Goal: Task Accomplishment & Management: Complete application form

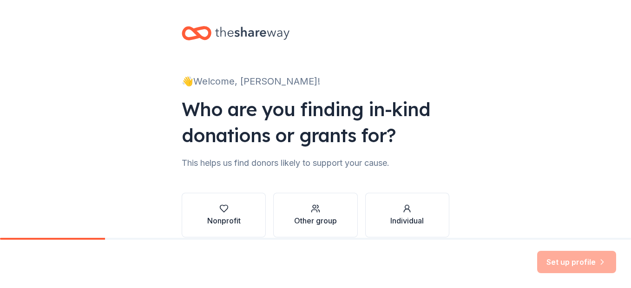
scroll to position [44, 0]
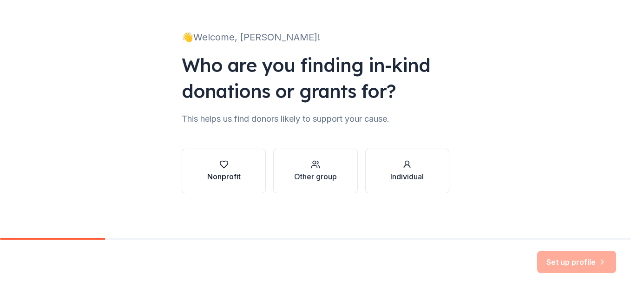
click at [221, 169] on div "Nonprofit" at bounding box center [223, 171] width 33 height 22
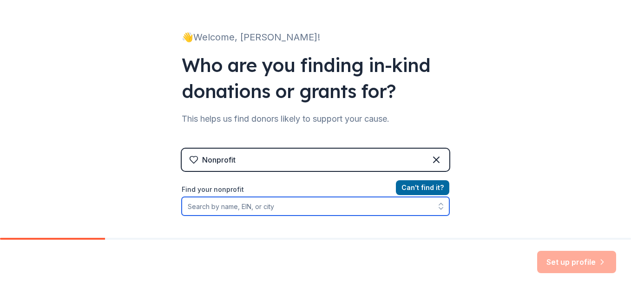
click at [221, 205] on input "Find your nonprofit" at bounding box center [316, 206] width 268 height 19
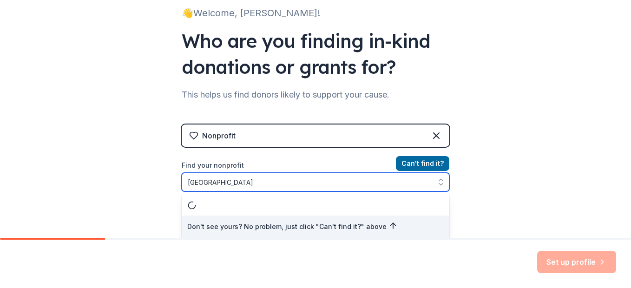
type input "[GEOGRAPHIC_DATA]"
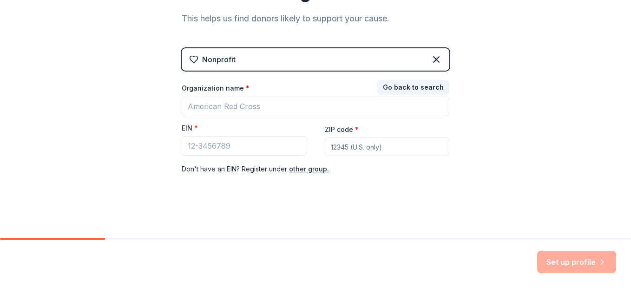
scroll to position [144, 0]
click at [266, 56] on div "Nonprofit" at bounding box center [316, 59] width 268 height 22
click at [433, 61] on icon at bounding box center [436, 60] width 6 height 6
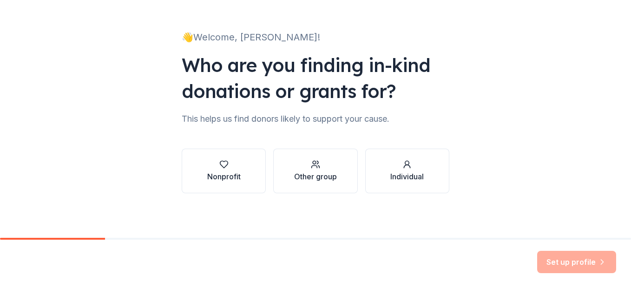
scroll to position [44, 0]
click at [284, 178] on button "Other group" at bounding box center [315, 171] width 84 height 45
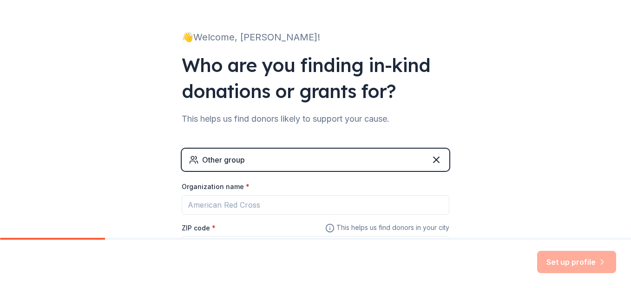
scroll to position [124, 0]
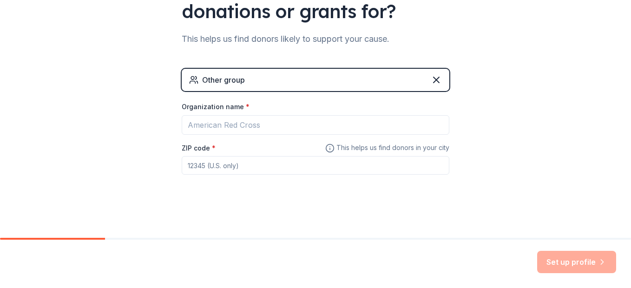
click at [239, 75] on div "Other group" at bounding box center [223, 79] width 43 height 11
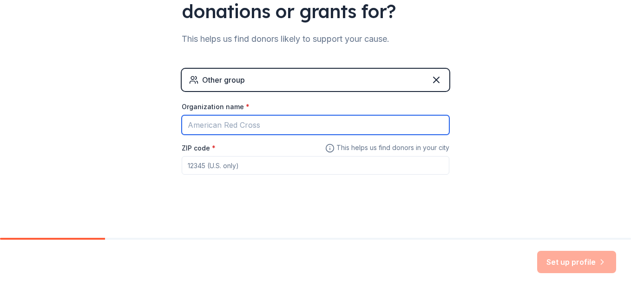
click at [217, 127] on input "Organization name *" at bounding box center [316, 125] width 268 height 20
type input "[GEOGRAPHIC_DATA]"
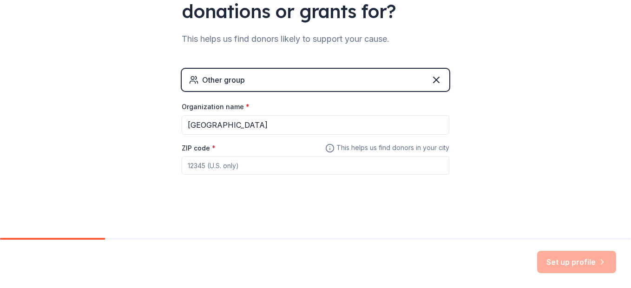
click at [221, 168] on input "ZIP code *" at bounding box center [316, 165] width 268 height 19
type input "77302"
click at [591, 264] on button "Set up profile" at bounding box center [576, 262] width 79 height 22
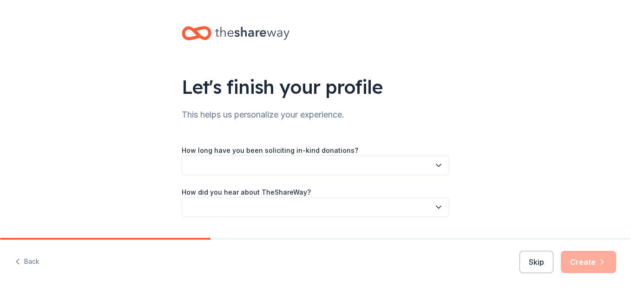
click at [352, 165] on button "button" at bounding box center [316, 166] width 268 height 20
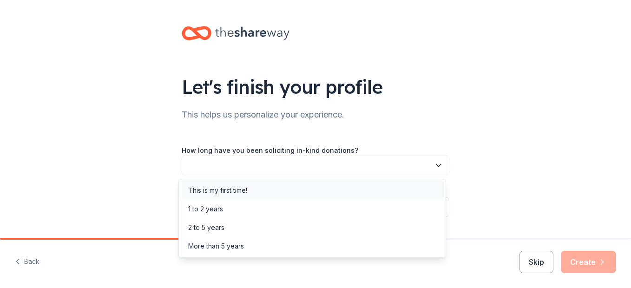
click at [303, 184] on div "This is my first time!" at bounding box center [312, 190] width 263 height 19
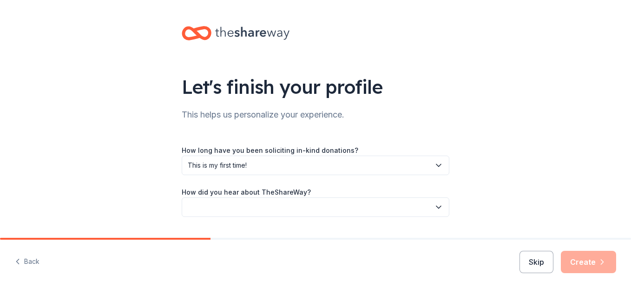
click at [380, 206] on button "button" at bounding box center [316, 207] width 268 height 20
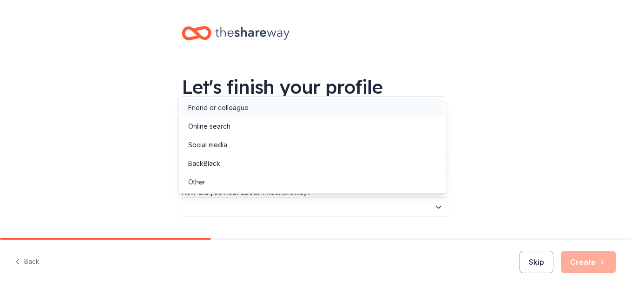
click at [269, 105] on div "Friend or colleague" at bounding box center [312, 108] width 263 height 19
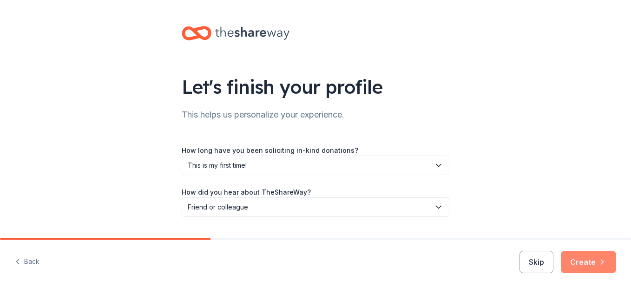
click at [584, 270] on button "Create" at bounding box center [588, 262] width 55 height 22
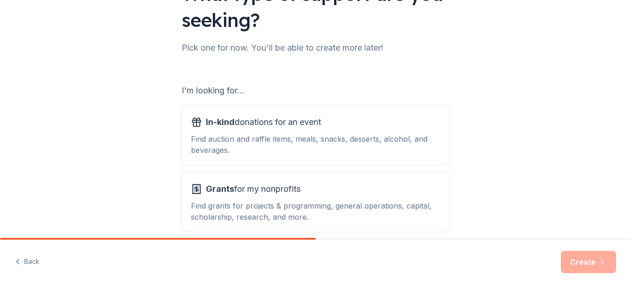
scroll to position [137, 0]
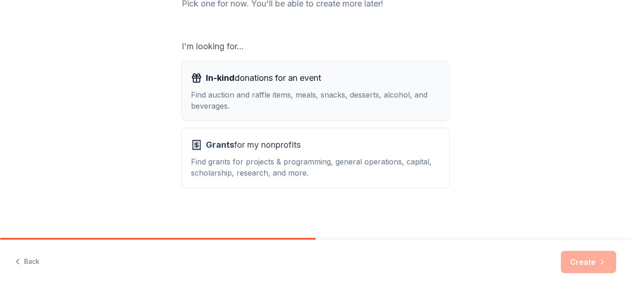
click at [315, 82] on span "In-kind donations for an event" at bounding box center [263, 78] width 115 height 15
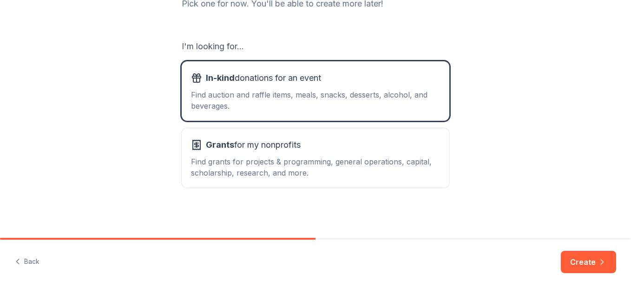
drag, startPoint x: 576, startPoint y: 263, endPoint x: 559, endPoint y: 249, distance: 21.4
click at [576, 262] on button "Create" at bounding box center [588, 262] width 55 height 22
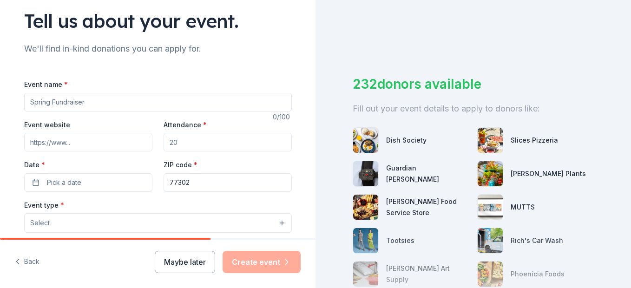
scroll to position [69, 0]
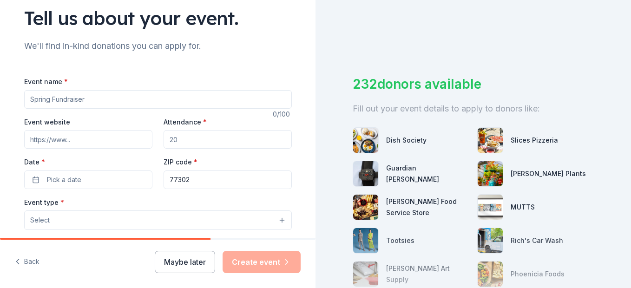
click at [92, 99] on input "Event name *" at bounding box center [158, 99] width 268 height 19
type input "Parent Engagement Breakfast"
click at [182, 140] on input "Attendance *" at bounding box center [228, 139] width 128 height 19
drag, startPoint x: 175, startPoint y: 138, endPoint x: 164, endPoint y: 137, distance: 10.8
click at [164, 137] on input "Attendance *" at bounding box center [228, 139] width 128 height 19
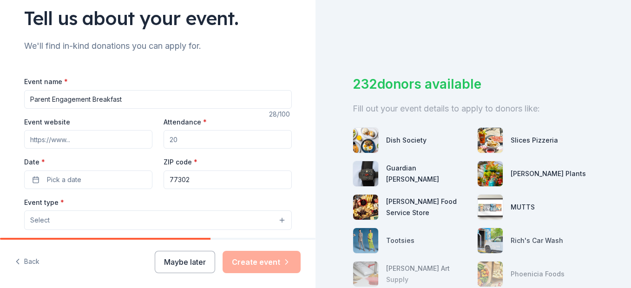
click at [177, 138] on input "Attendance *" at bounding box center [228, 139] width 128 height 19
click at [175, 141] on input "Attendance *" at bounding box center [228, 139] width 128 height 19
type input "400"
click at [78, 181] on button "Pick a date" at bounding box center [88, 180] width 128 height 19
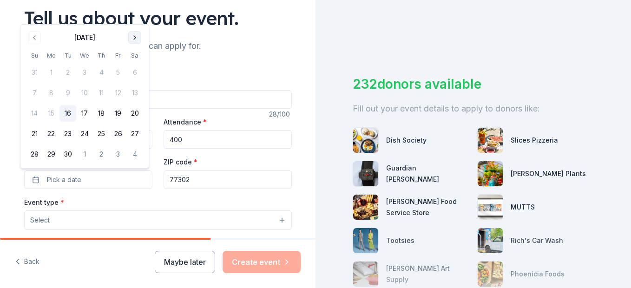
click at [138, 38] on button "Go to next month" at bounding box center [134, 37] width 13 height 13
click at [86, 72] on button "1" at bounding box center [84, 72] width 17 height 17
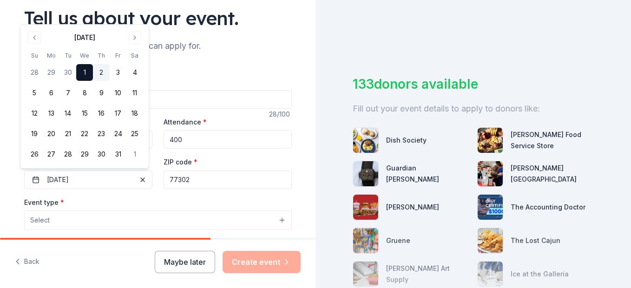
click at [97, 70] on button "2" at bounding box center [101, 72] width 17 height 17
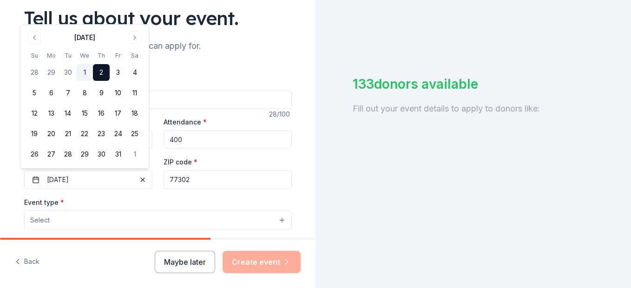
click at [88, 73] on button "1" at bounding box center [84, 72] width 17 height 17
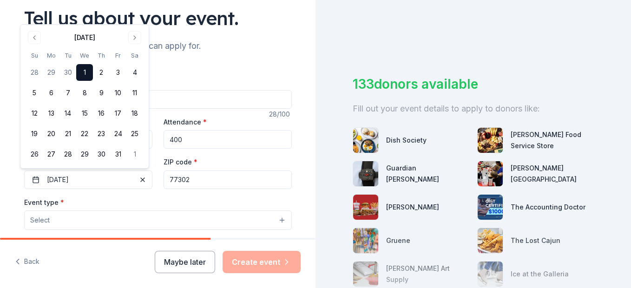
click at [184, 78] on div "Event name * Parent Engagement Breakfast" at bounding box center [158, 92] width 268 height 33
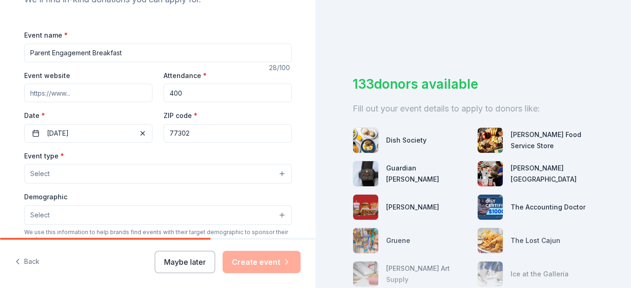
scroll to position [162, 0]
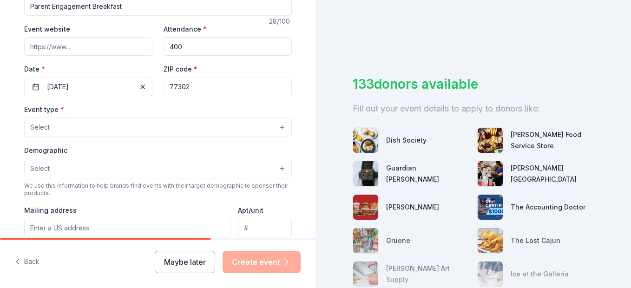
click at [119, 131] on button "Select" at bounding box center [158, 128] width 268 height 20
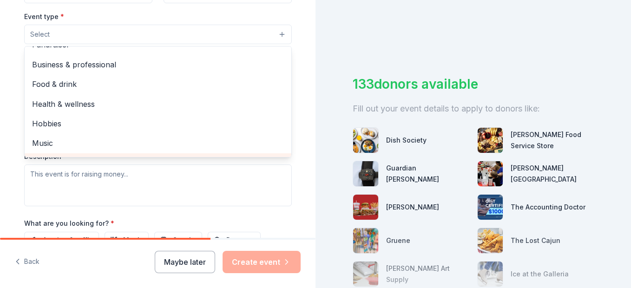
scroll to position [0, 0]
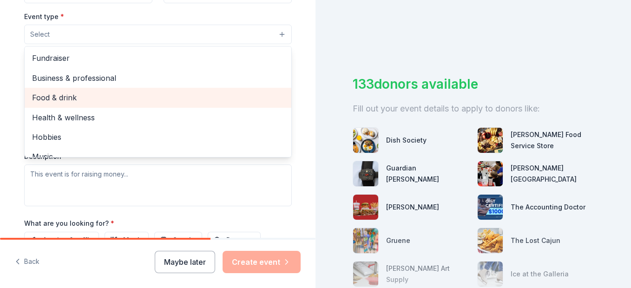
click at [152, 100] on span "Food & drink" at bounding box center [158, 98] width 252 height 12
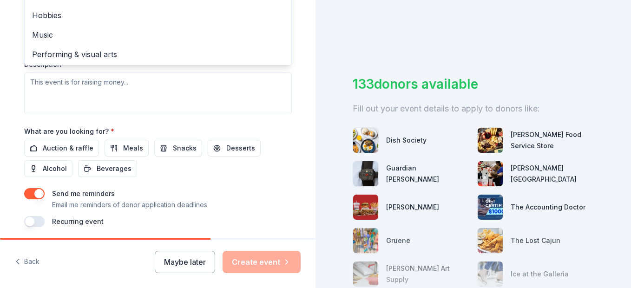
scroll to position [11, 0]
click at [132, 95] on div "Event type * Food & drink Fundraiser Business & professional Health & wellness …" at bounding box center [158, 16] width 268 height 197
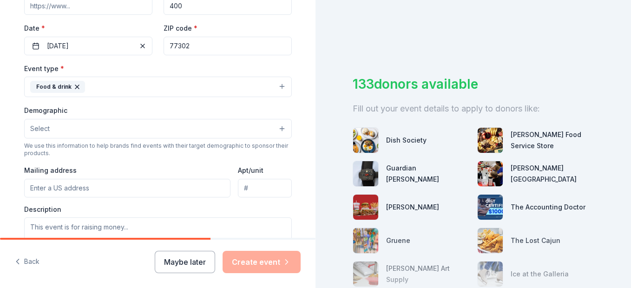
scroll to position [217, 0]
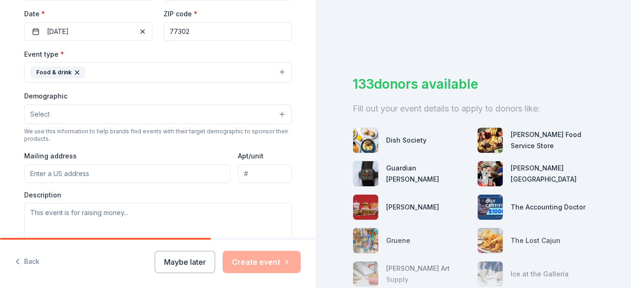
click at [103, 72] on button "Food & drink" at bounding box center [158, 72] width 268 height 20
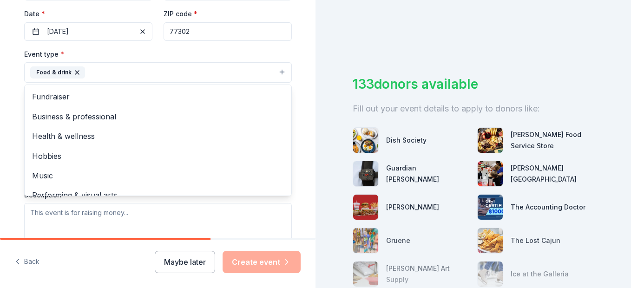
click at [103, 73] on button "Food & drink" at bounding box center [158, 72] width 268 height 20
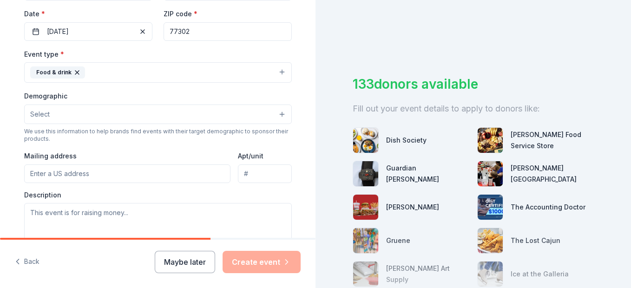
click at [61, 108] on button "Select" at bounding box center [158, 115] width 268 height 20
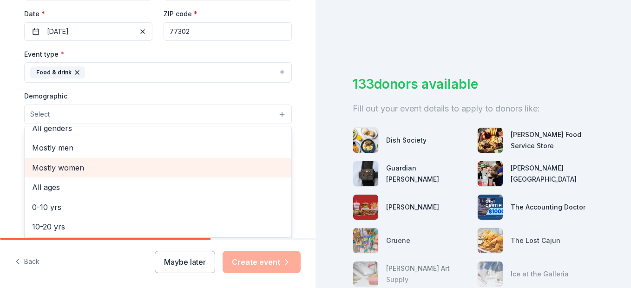
scroll to position [0, 0]
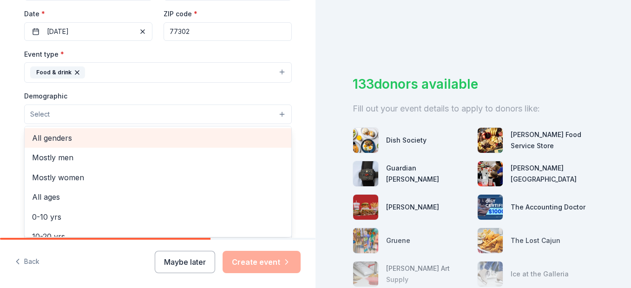
click at [84, 139] on span "All genders" at bounding box center [158, 138] width 252 height 12
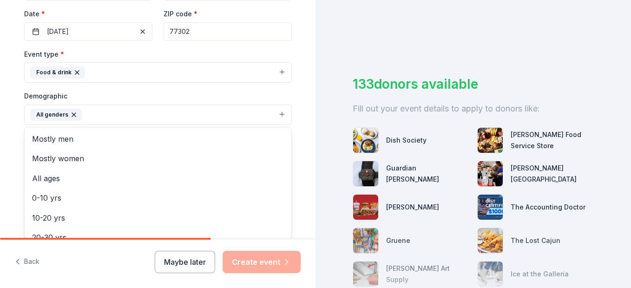
click at [175, 93] on div "Demographic All genders Mostly men Mostly women All ages [DEMOGRAPHIC_DATA] yrs…" at bounding box center [158, 107] width 268 height 35
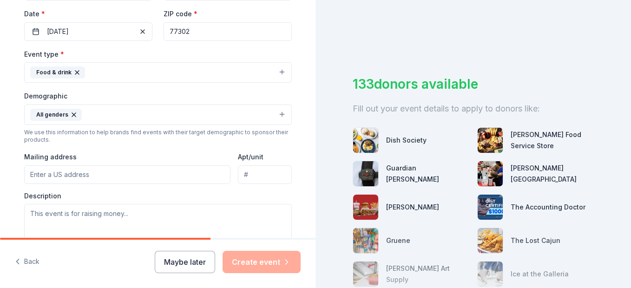
click at [94, 174] on input "Mailing address" at bounding box center [127, 174] width 207 height 19
paste input "[STREET_ADDRESS][PERSON_NAME]"
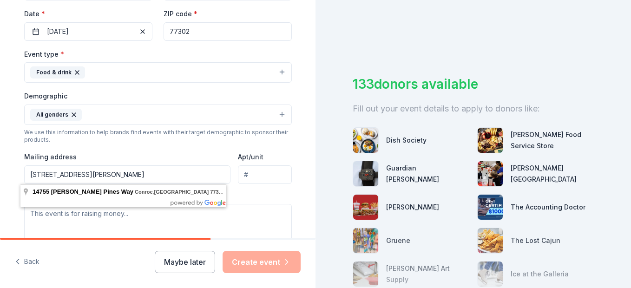
type input "[STREET_ADDRESS][PERSON_NAME]"
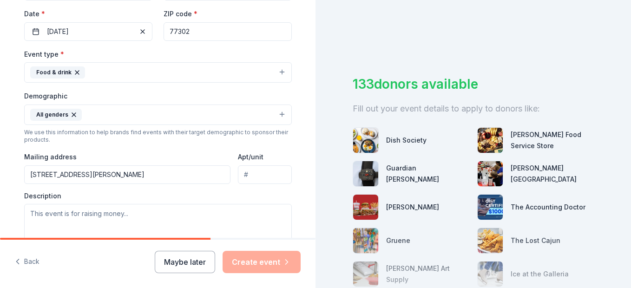
click at [269, 191] on div "Description" at bounding box center [158, 218] width 268 height 55
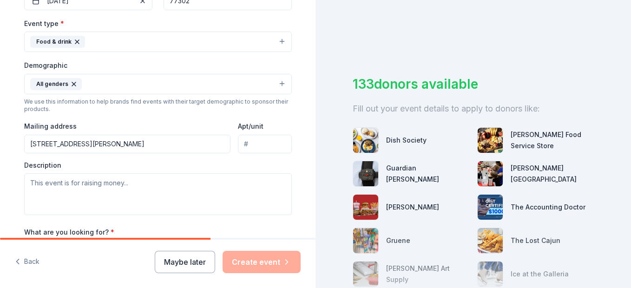
scroll to position [263, 0]
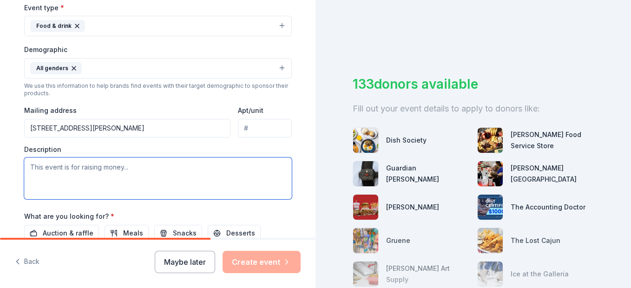
click at [96, 166] on textarea at bounding box center [158, 179] width 268 height 42
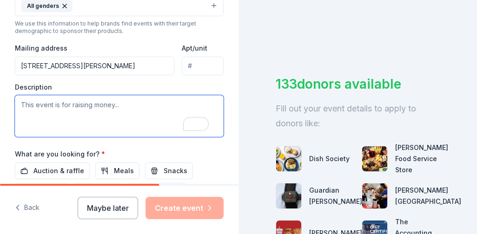
scroll to position [403, 0]
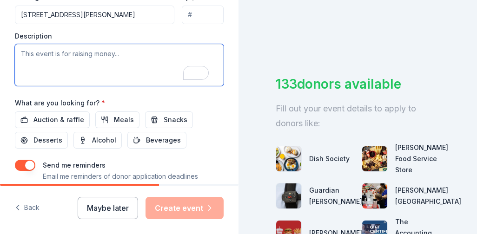
click at [22, 52] on textarea "To enrich screen reader interactions, please activate Accessibility in Grammarl…" at bounding box center [119, 65] width 209 height 42
paste textarea "We are excited to announce our upcoming Parent Engagement Breakfast, a special …"
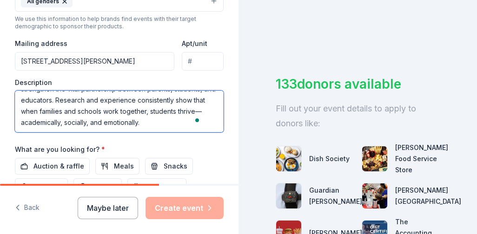
scroll to position [51, 0]
paste textarea "This breakfast will bring parents and teachers together in a welcoming space to…"
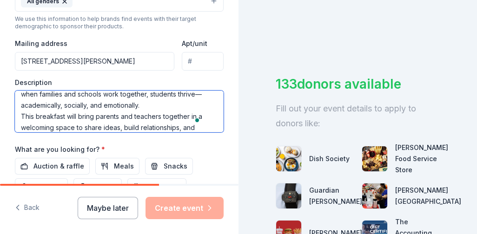
scroll to position [95, 0]
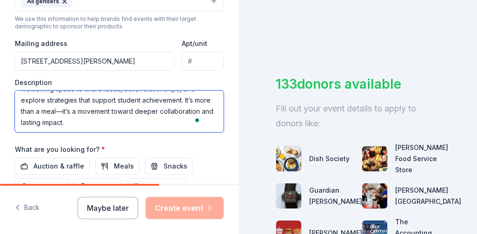
drag, startPoint x: 60, startPoint y: 114, endPoint x: 73, endPoint y: 115, distance: 13.0
click at [73, 115] on textarea "We are excited to announce our upcoming Parent Engagement Breakfast, a special …" at bounding box center [119, 112] width 209 height 42
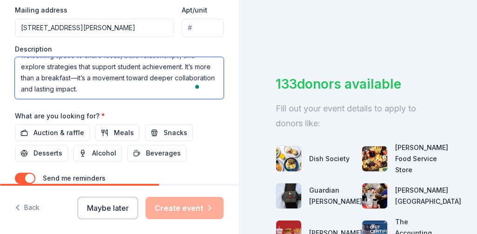
scroll to position [403, 0]
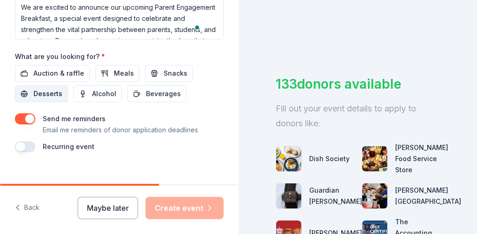
click at [57, 93] on span "Desserts" at bounding box center [47, 93] width 29 height 11
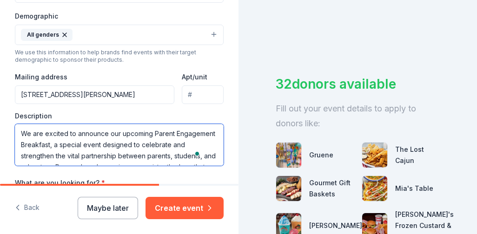
click at [60, 141] on textarea "We are excited to announce our upcoming Parent Engagement Breakfast, a special …" at bounding box center [119, 145] width 209 height 42
click at [108, 156] on textarea "We are excited to announce our upcoming Parent Engagement Doughnut Breakfast, a…" at bounding box center [119, 145] width 209 height 42
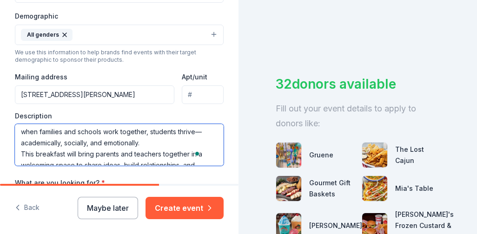
scroll to position [79, 0]
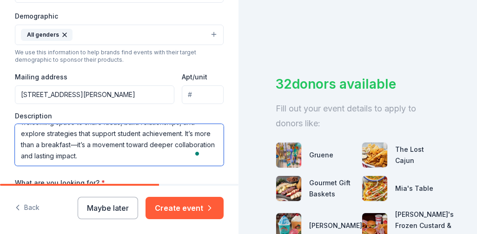
click at [126, 156] on textarea "We are excited to announce our upcoming Parent Engagement Doughnut Breakfast, a…" at bounding box center [119, 145] width 209 height 42
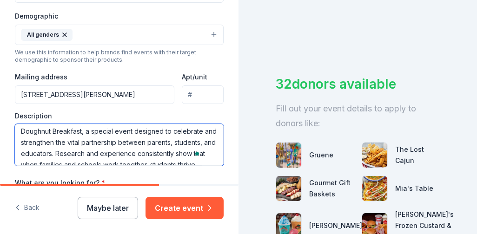
scroll to position [1, 0]
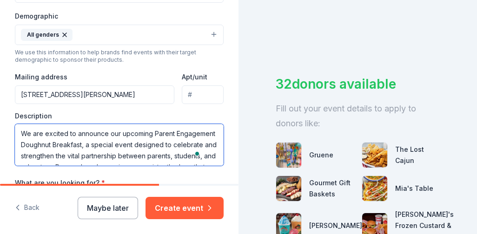
click at [22, 133] on textarea "We are excited to announce our upcoming Parent Engagement Doughnut Breakfast, a…" at bounding box center [119, 145] width 209 height 42
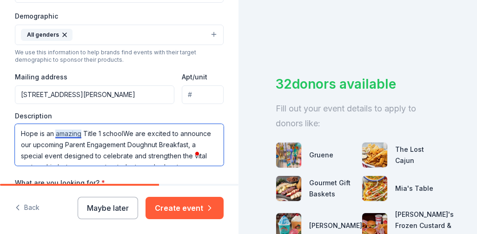
click at [68, 134] on textarea "Hope is an amazing Title 1 schoolWe are excited to announce our upcoming Parent…" at bounding box center [119, 145] width 209 height 42
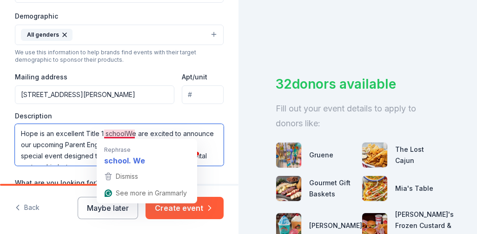
drag, startPoint x: 123, startPoint y: 134, endPoint x: 129, endPoint y: 132, distance: 6.2
click at [124, 134] on textarea "Hope is an excellent Title 1 schoolWe are excited to announce our upcoming Pare…" at bounding box center [119, 145] width 209 height 42
click at [125, 134] on textarea "Hope is an excellent Title 1 schoolWe are excited to announce our upcoming Pare…" at bounding box center [119, 145] width 209 height 42
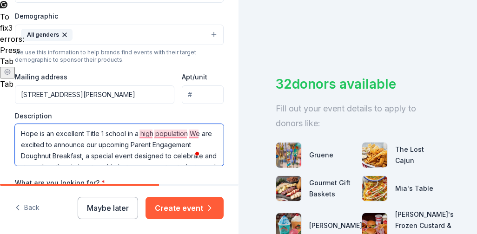
click at [132, 135] on textarea "Hope is an excellent Title 1 school in a high population We are excited to anno…" at bounding box center [119, 145] width 209 height 42
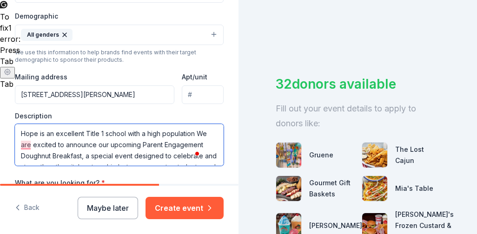
click at [197, 131] on textarea "Hope is an excellent Title 1 school with a high population We are excited to an…" at bounding box center [119, 145] width 209 height 42
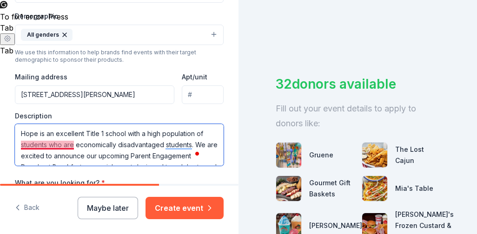
click at [49, 146] on textarea "Hope is an excellent Title 1 school with a high population of students who are …" at bounding box center [119, 145] width 209 height 42
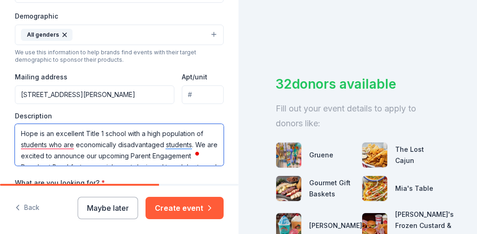
click at [49, 146] on textarea "Hope is an excellent Title 1 school with a high population of students who are …" at bounding box center [119, 145] width 209 height 42
click at [45, 145] on textarea "Hope is an excellent Title 1 school with a high population of students who are …" at bounding box center [119, 145] width 209 height 42
click at [36, 134] on textarea "Hope is an excellent Title 1 school with a high population of economically disa…" at bounding box center [119, 145] width 209 height 42
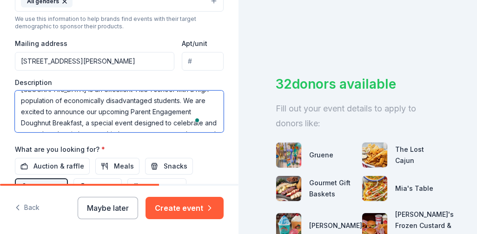
scroll to position [21, 0]
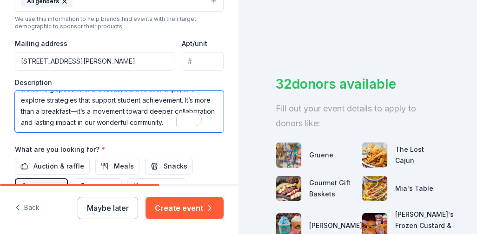
click at [72, 122] on textarea "[GEOGRAPHIC_DATA] is an excellent Title 1 school with a high population of econ…" at bounding box center [119, 112] width 209 height 42
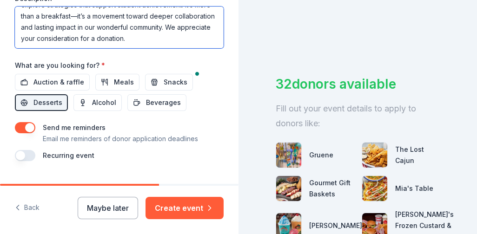
scroll to position [462, 0]
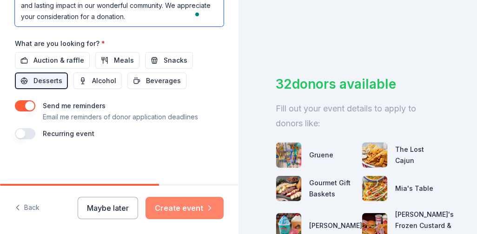
type textarea "[GEOGRAPHIC_DATA] is an excellent Title 1 school with a high population of econ…"
click at [185, 209] on button "Create event" at bounding box center [184, 208] width 78 height 22
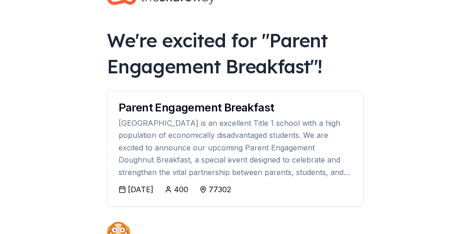
scroll to position [46, 0]
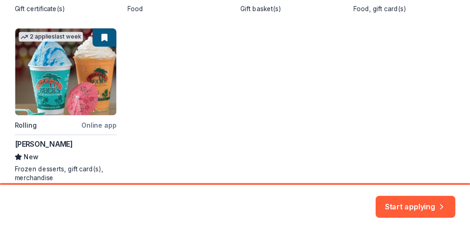
scroll to position [369, 0]
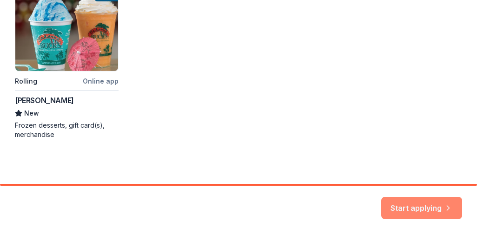
click at [428, 204] on button "Start applying" at bounding box center [421, 202] width 81 height 22
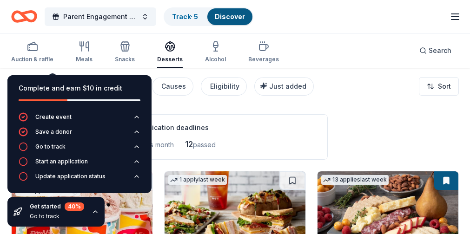
scroll to position [46, 0]
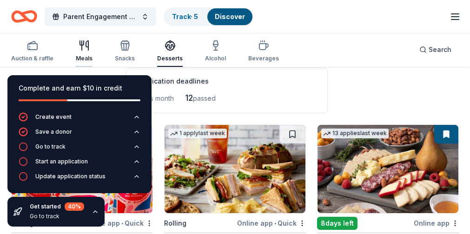
click at [85, 50] on icon "button" at bounding box center [84, 45] width 11 height 11
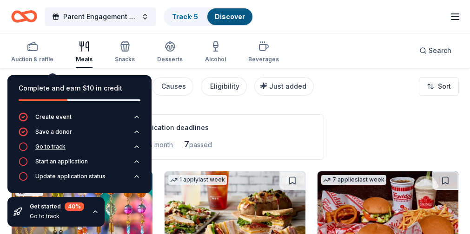
click at [23, 147] on icon "button" at bounding box center [23, 146] width 9 height 9
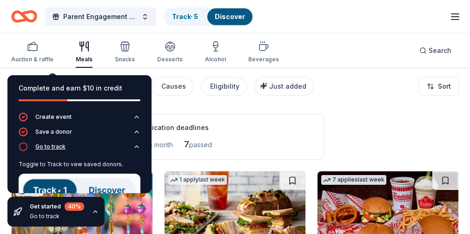
click at [23, 147] on icon "button" at bounding box center [23, 146] width 9 height 9
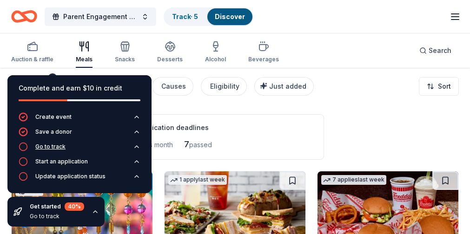
click at [23, 147] on icon "button" at bounding box center [23, 146] width 9 height 9
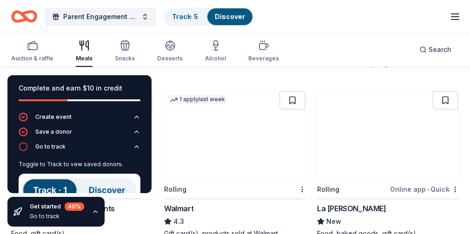
scroll to position [418, 0]
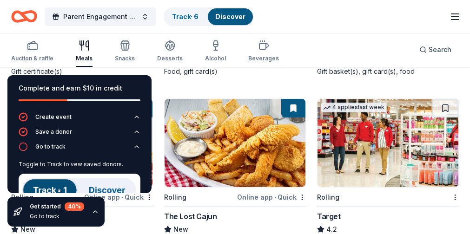
scroll to position [232, 0]
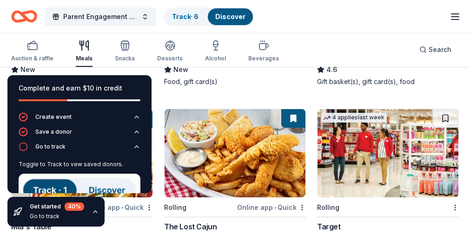
drag, startPoint x: 441, startPoint y: 118, endPoint x: 388, endPoint y: 145, distance: 59.0
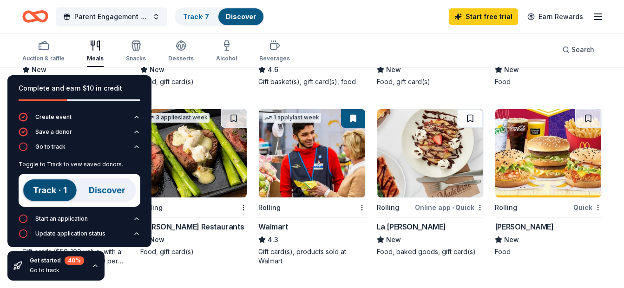
click at [468, 118] on button at bounding box center [470, 118] width 26 height 19
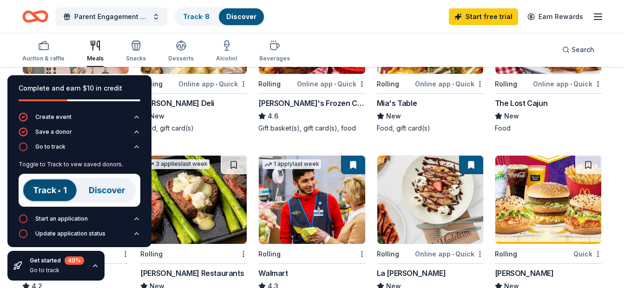
click at [96, 263] on icon "button" at bounding box center [95, 265] width 7 height 7
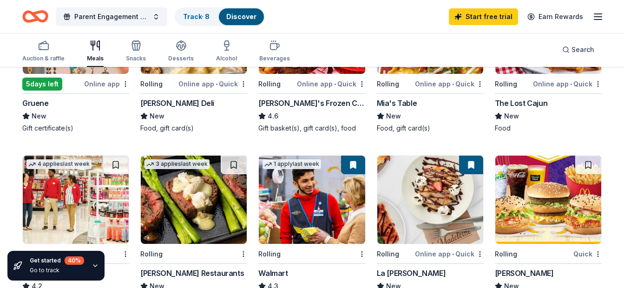
scroll to position [232, 0]
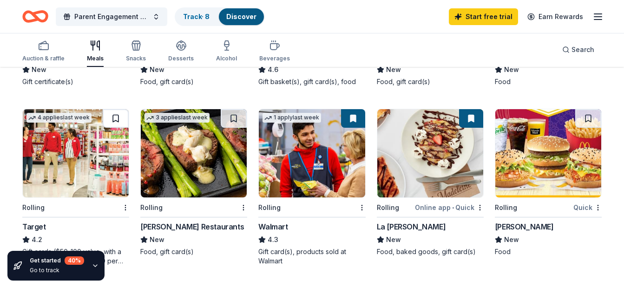
click at [116, 117] on button at bounding box center [116, 118] width 26 height 19
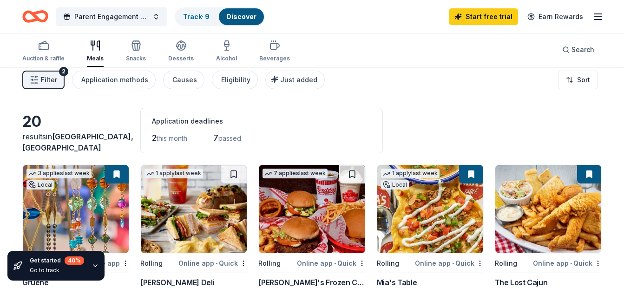
scroll to position [0, 0]
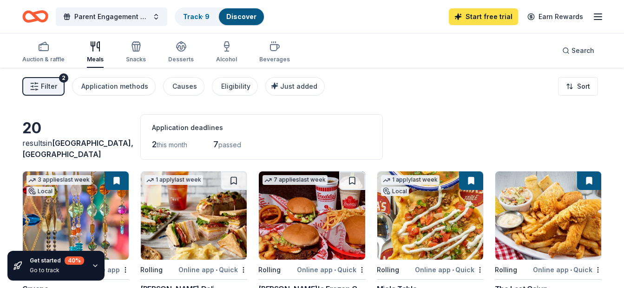
click at [484, 14] on link "Start free trial" at bounding box center [483, 16] width 69 height 17
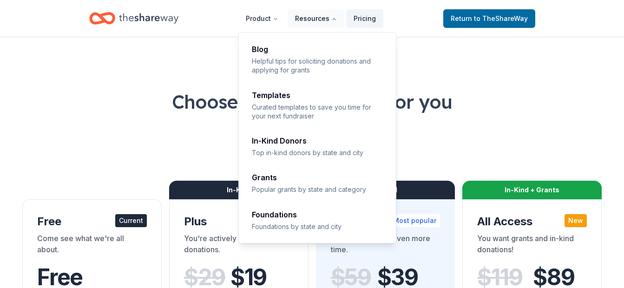
click at [312, 18] on button "Resources" at bounding box center [316, 18] width 57 height 19
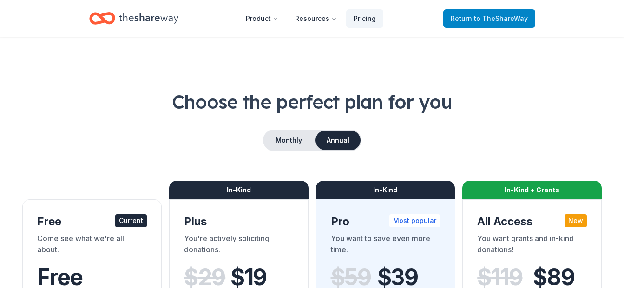
click at [487, 19] on span "to TheShareWay" at bounding box center [501, 18] width 54 height 8
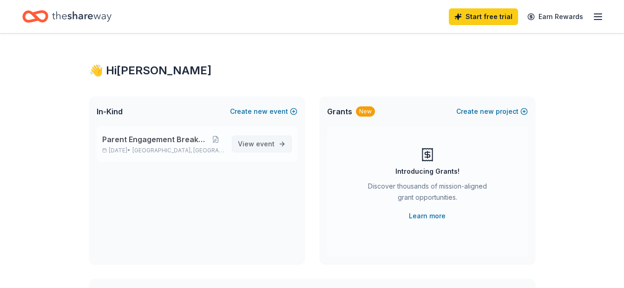
click at [254, 147] on span "View event" at bounding box center [256, 143] width 37 height 11
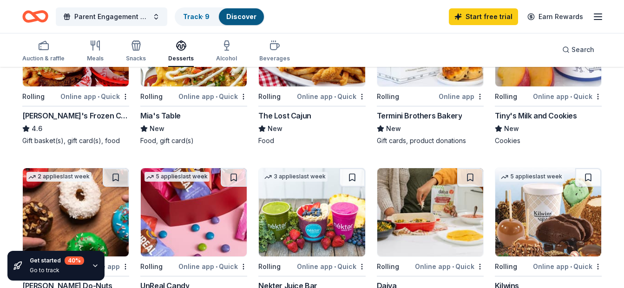
scroll to position [325, 0]
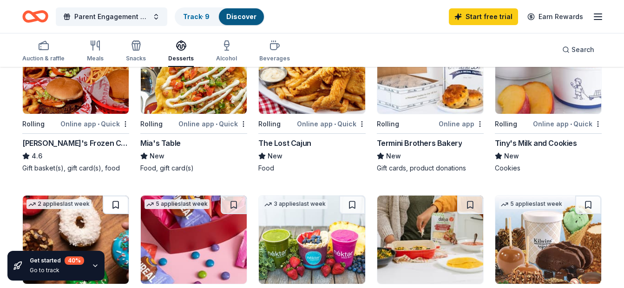
click at [118, 204] on button at bounding box center [116, 205] width 26 height 19
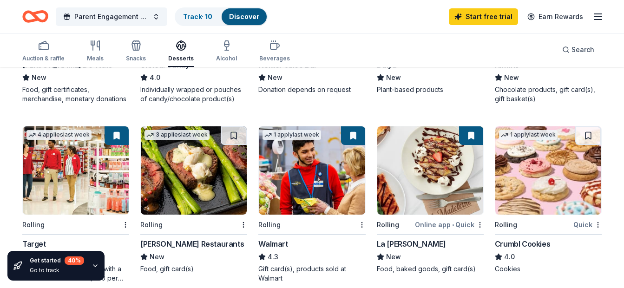
scroll to position [558, 0]
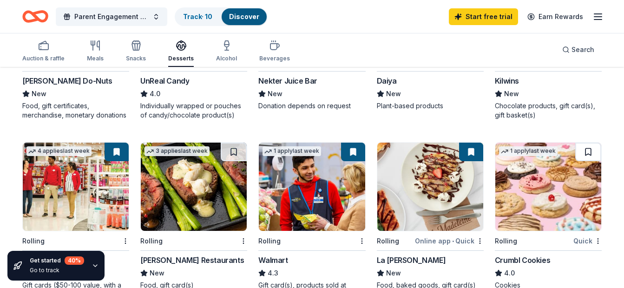
click at [590, 152] on button at bounding box center [588, 152] width 26 height 19
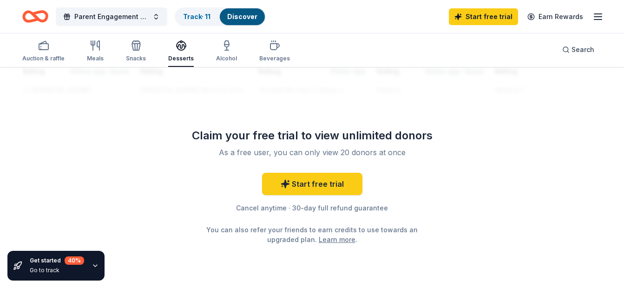
scroll to position [964, 0]
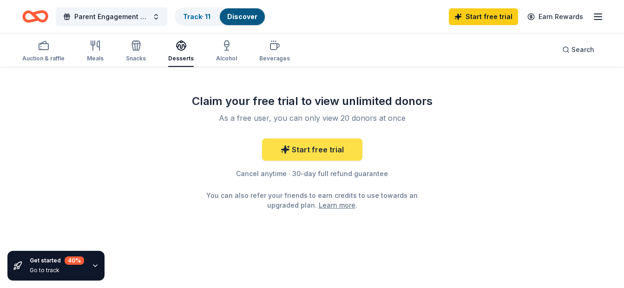
click at [322, 148] on link "Start free trial" at bounding box center [312, 149] width 100 height 22
click at [310, 144] on link "Start free trial" at bounding box center [312, 149] width 100 height 22
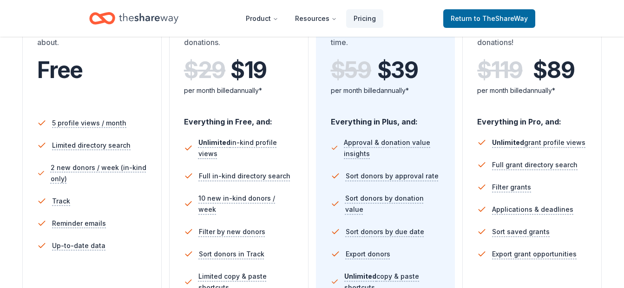
scroll to position [186, 0]
